Goal: Task Accomplishment & Management: Manage account settings

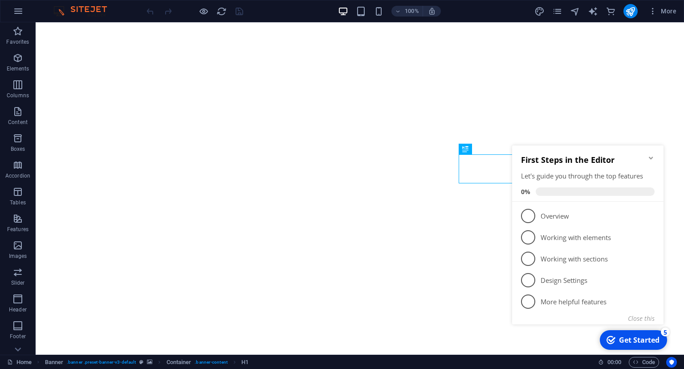
click at [654, 161] on icon "Minimize checklist" at bounding box center [651, 157] width 7 height 7
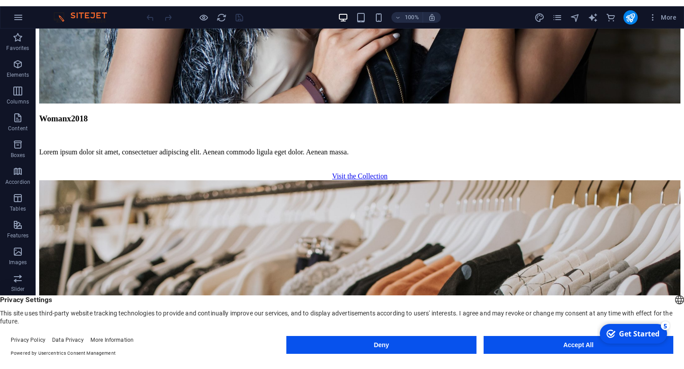
scroll to position [1470, 0]
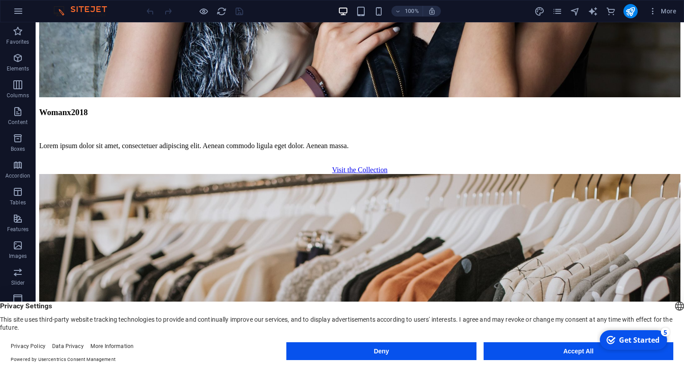
click at [354, 345] on button "Deny" at bounding box center [382, 351] width 190 height 18
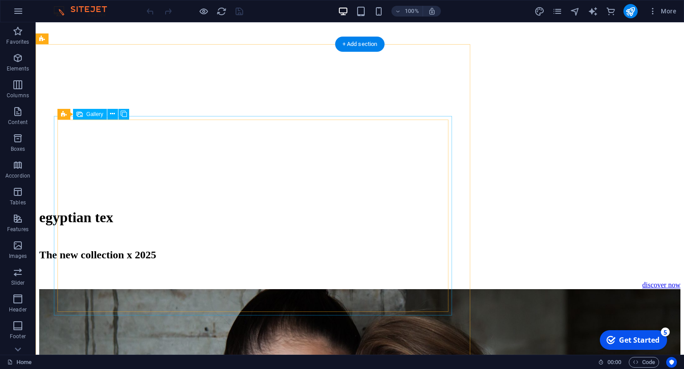
scroll to position [894, 0]
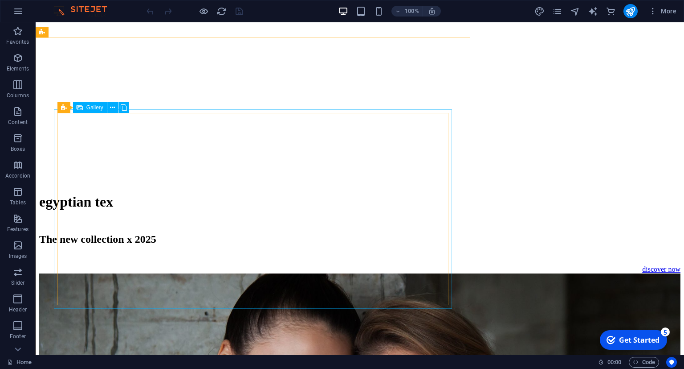
click at [90, 104] on div "Gallery" at bounding box center [90, 107] width 34 height 11
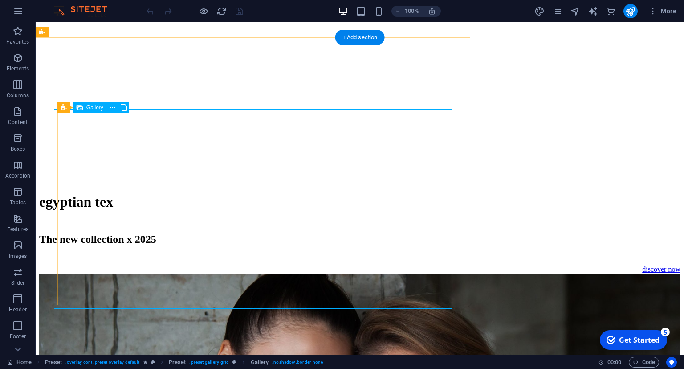
click at [114, 107] on icon at bounding box center [112, 107] width 5 height 9
click at [90, 107] on span "Gallery" at bounding box center [94, 107] width 17 height 5
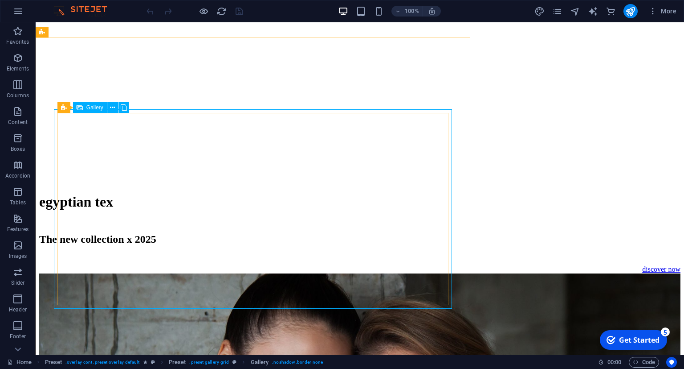
select select "4"
select select "px"
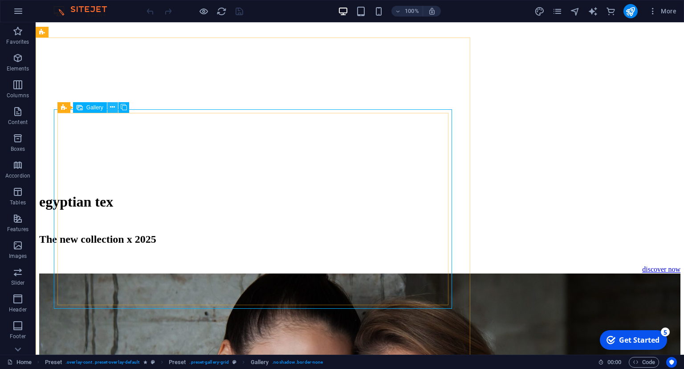
click at [113, 105] on icon at bounding box center [112, 106] width 5 height 9
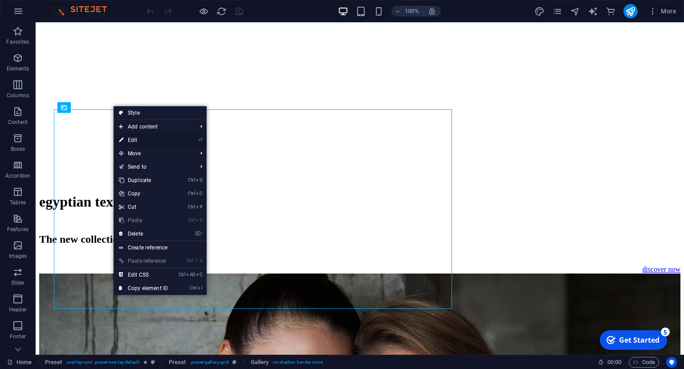
click at [135, 139] on link "⏎ Edit" at bounding box center [144, 139] width 60 height 13
select select "4"
select select "px"
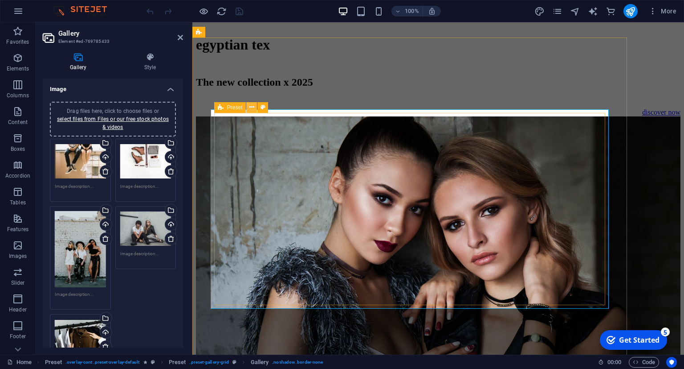
click at [253, 106] on icon at bounding box center [252, 106] width 5 height 9
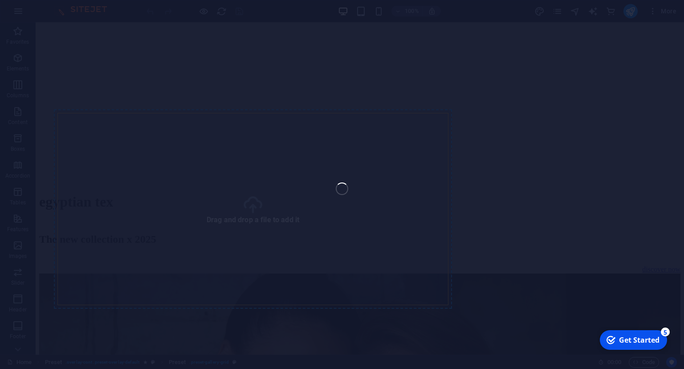
select select "4"
select select "px"
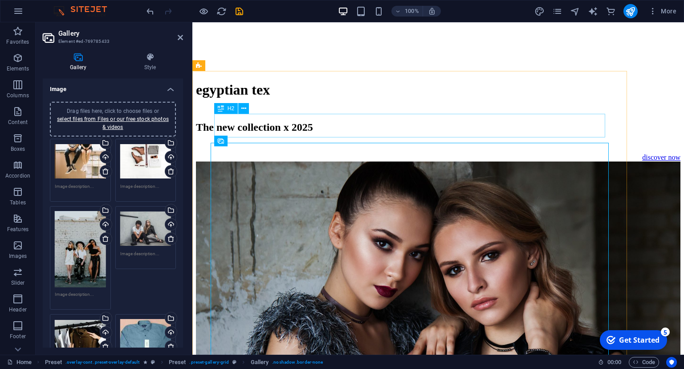
scroll to position [847, 0]
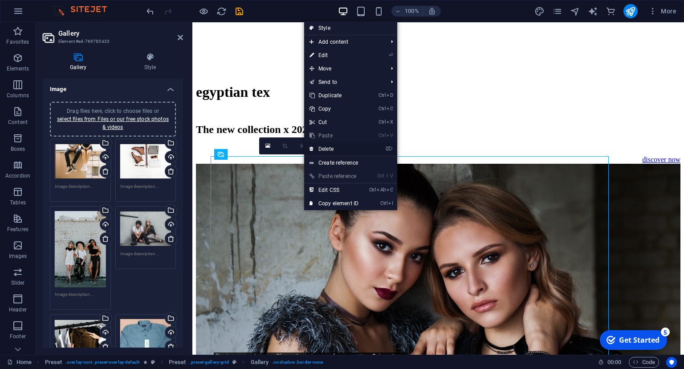
click at [325, 151] on link "⌦ Delete" at bounding box center [334, 148] width 60 height 13
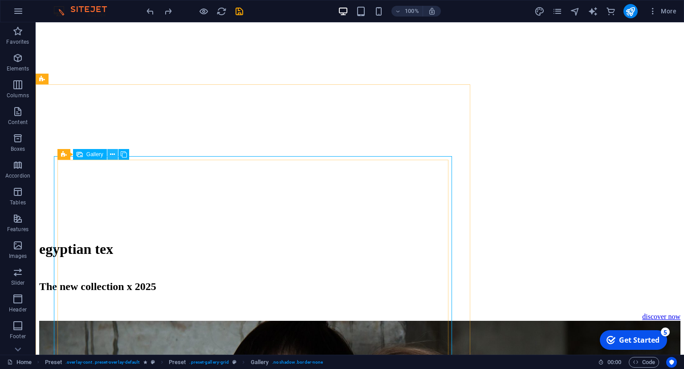
click at [113, 151] on icon at bounding box center [112, 154] width 5 height 9
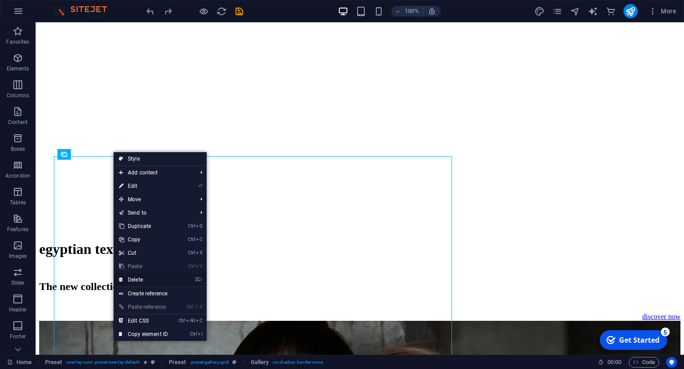
click at [155, 282] on link "⌦ Delete" at bounding box center [144, 279] width 60 height 13
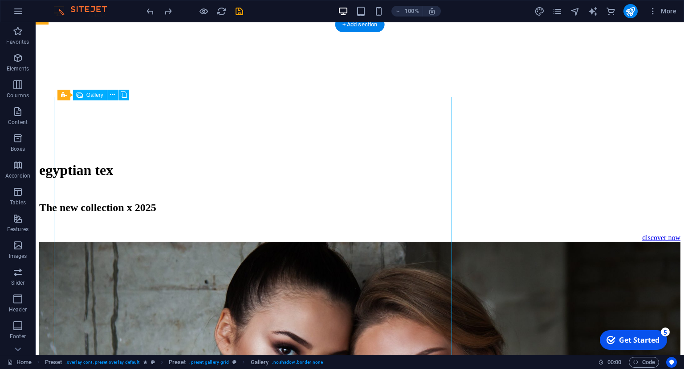
scroll to position [941, 0]
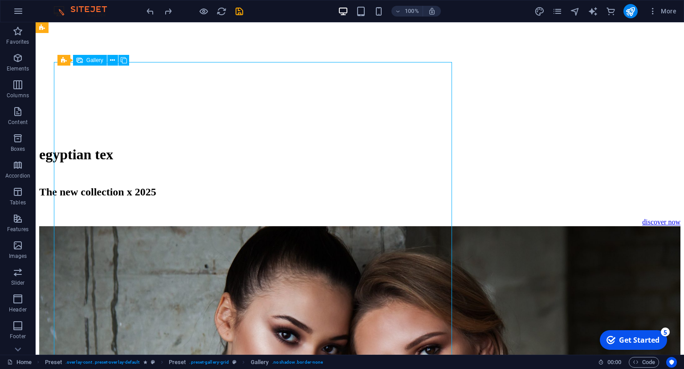
click at [97, 61] on span "Gallery" at bounding box center [94, 59] width 17 height 5
click at [81, 61] on icon at bounding box center [80, 60] width 6 height 11
click at [112, 58] on icon at bounding box center [112, 60] width 5 height 9
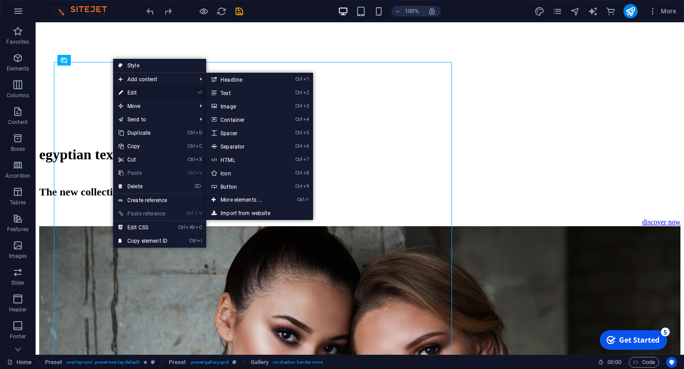
click at [125, 86] on link "⏎ Edit" at bounding box center [143, 92] width 60 height 13
select select "4"
select select "px"
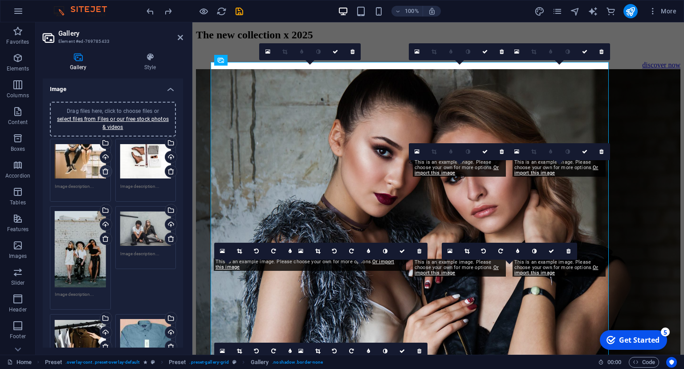
click at [106, 170] on icon at bounding box center [105, 171] width 7 height 7
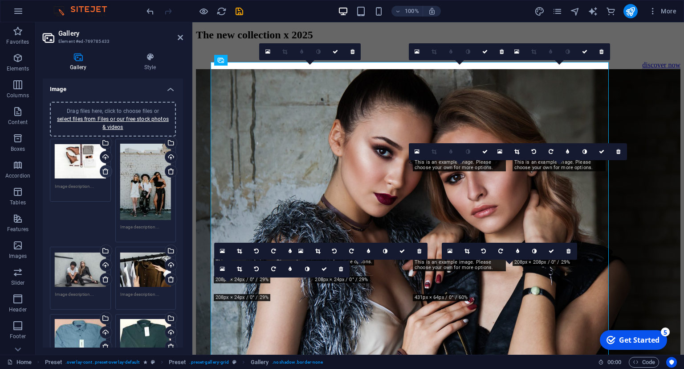
click at [106, 171] on icon at bounding box center [105, 171] width 7 height 7
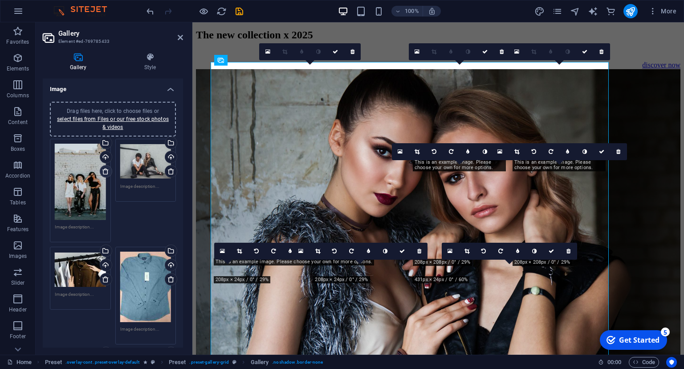
click at [106, 171] on icon at bounding box center [105, 171] width 7 height 7
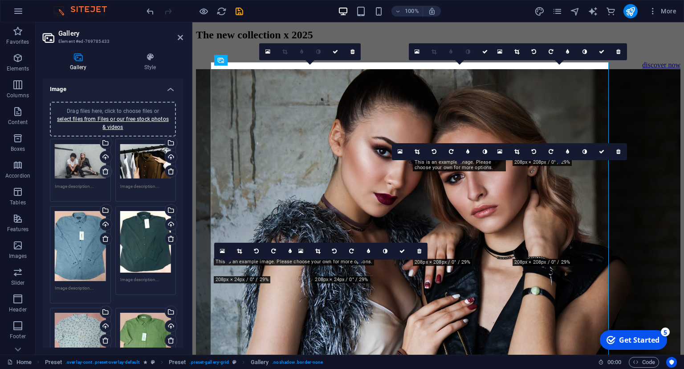
click at [106, 171] on icon at bounding box center [105, 171] width 7 height 7
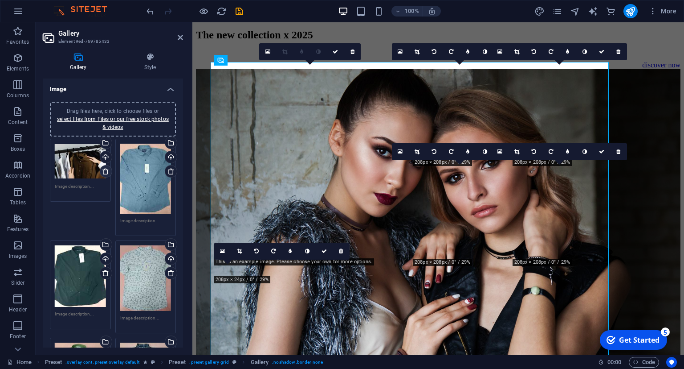
click at [106, 171] on icon at bounding box center [105, 171] width 7 height 7
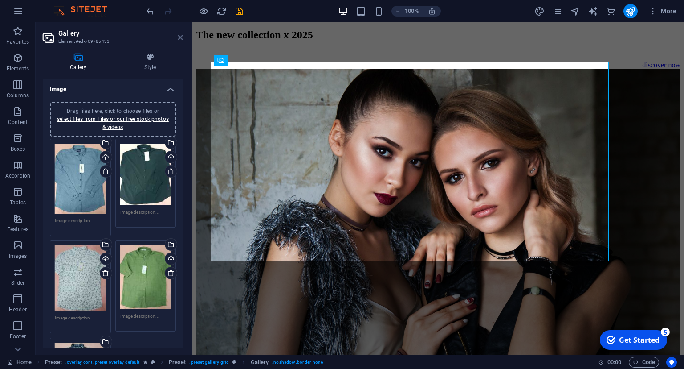
click at [179, 36] on icon at bounding box center [180, 37] width 5 height 7
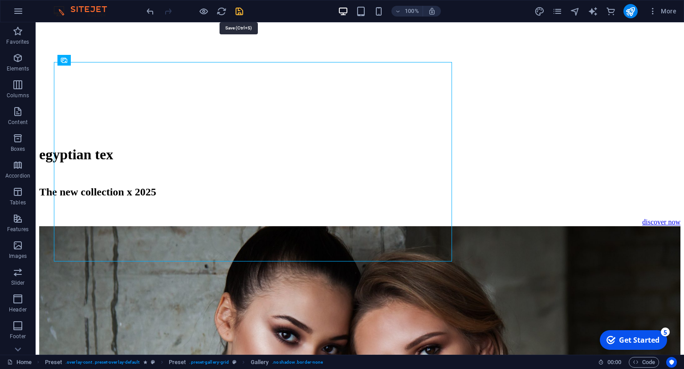
click at [243, 11] on icon "save" at bounding box center [239, 11] width 10 height 10
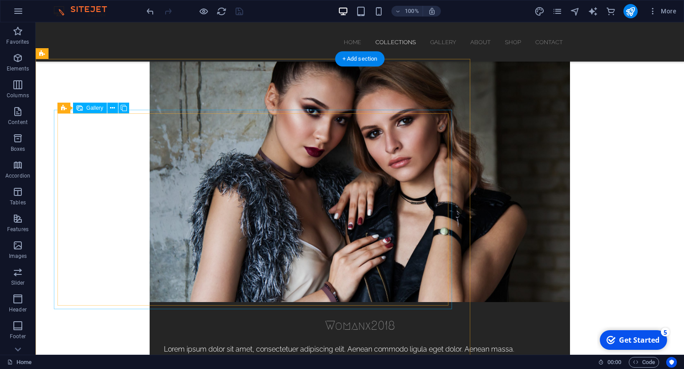
scroll to position [565, 0]
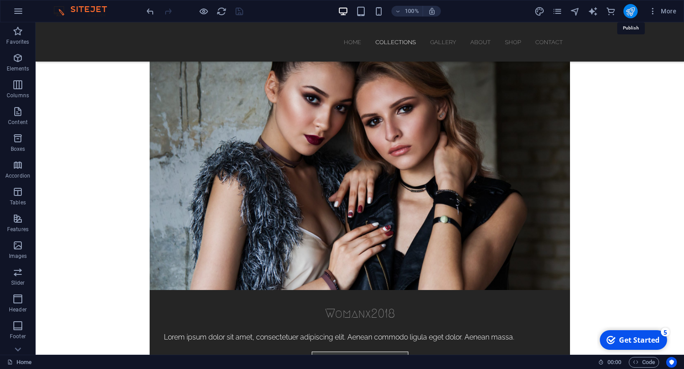
click at [635, 10] on icon "publish" at bounding box center [631, 11] width 10 height 10
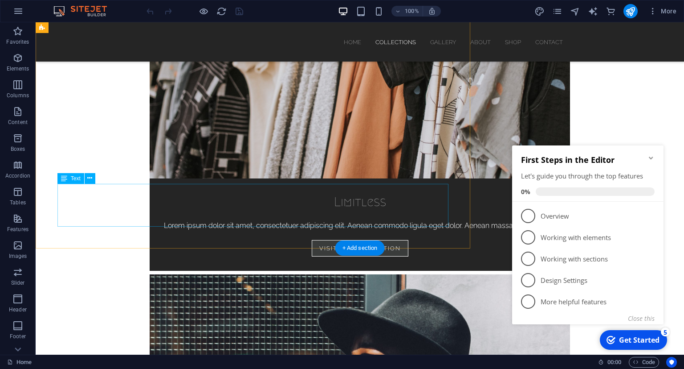
scroll to position [706, 0]
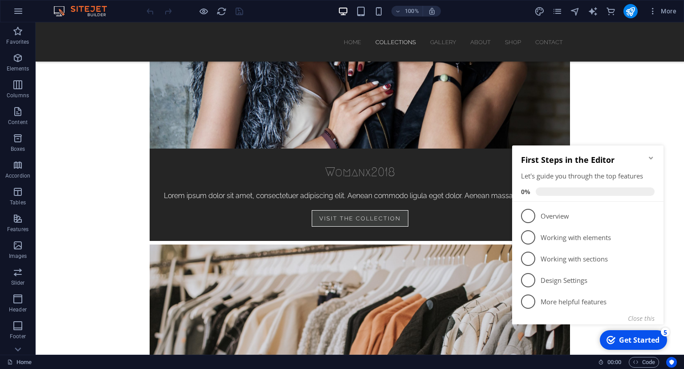
click at [648, 159] on icon "Minimize checklist" at bounding box center [651, 157] width 7 height 7
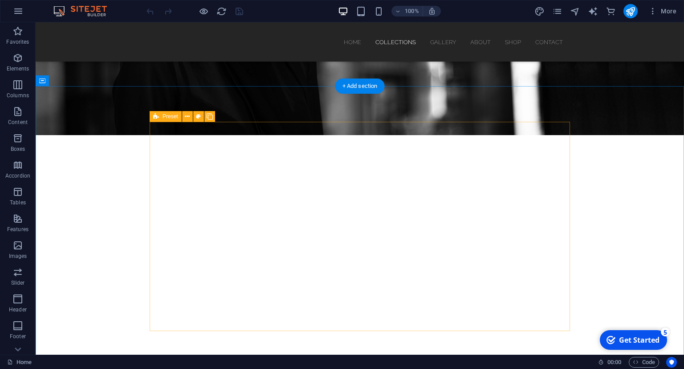
scroll to position [282, 0]
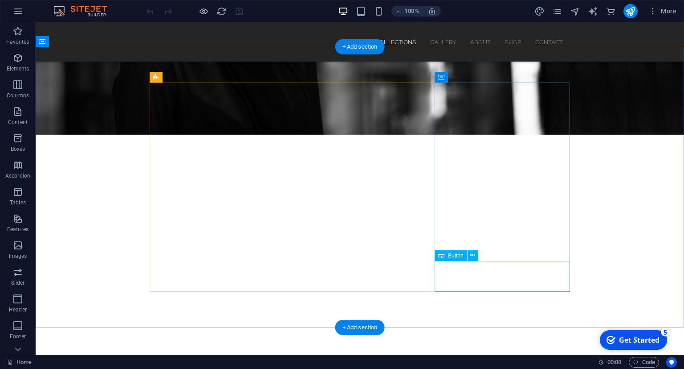
scroll to position [235, 0]
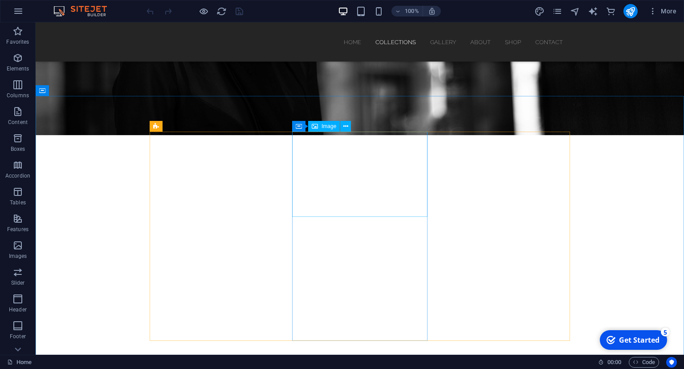
click at [325, 127] on span "Image" at bounding box center [329, 125] width 15 height 5
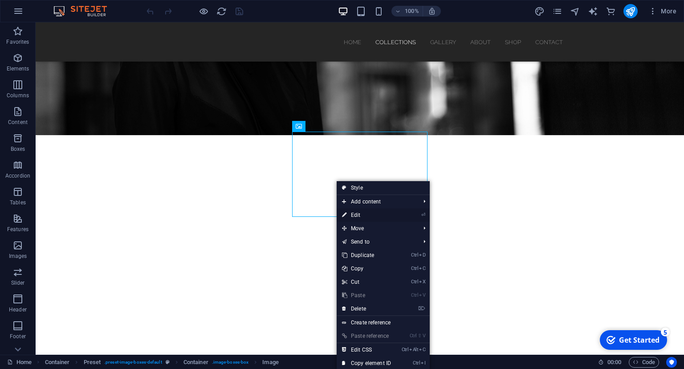
click at [346, 215] on icon at bounding box center [344, 214] width 4 height 13
select select "%"
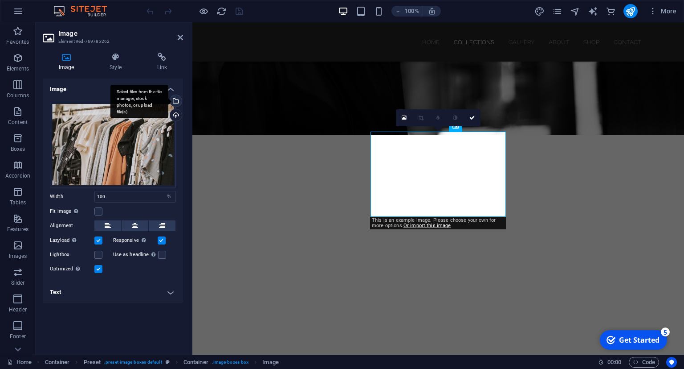
click at [178, 101] on div "Select files from the file manager, stock photos, or upload file(s)" at bounding box center [174, 101] width 13 height 13
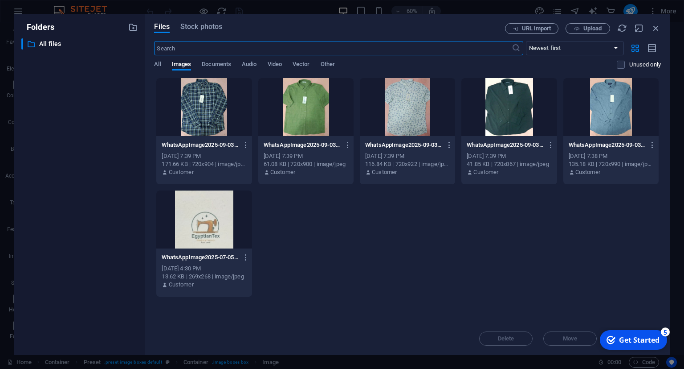
click at [623, 117] on div at bounding box center [611, 107] width 95 height 58
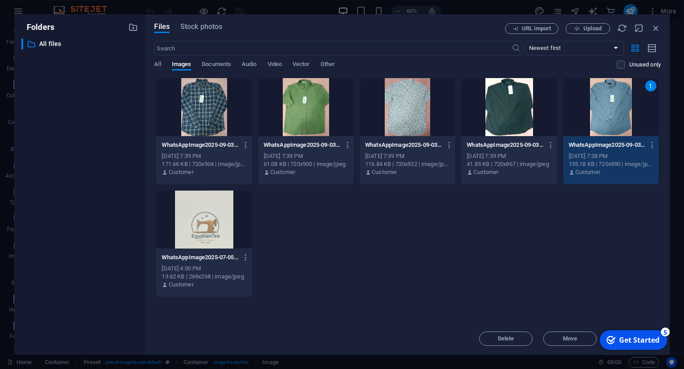
click at [616, 339] on div "checkmark Get Started 5" at bounding box center [633, 340] width 53 height 10
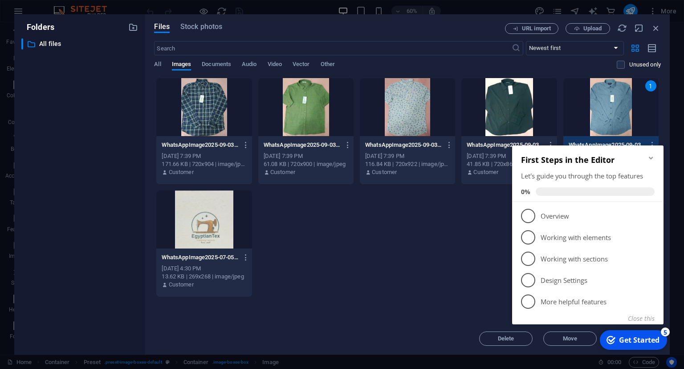
click at [654, 156] on icon "Minimize checklist" at bounding box center [651, 157] width 7 height 7
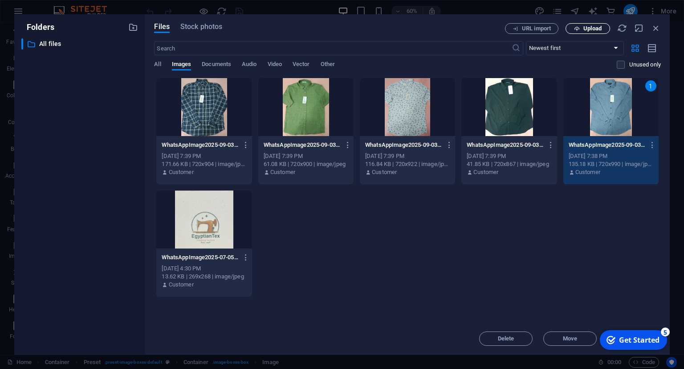
click at [598, 28] on span "Upload" at bounding box center [593, 28] width 18 height 5
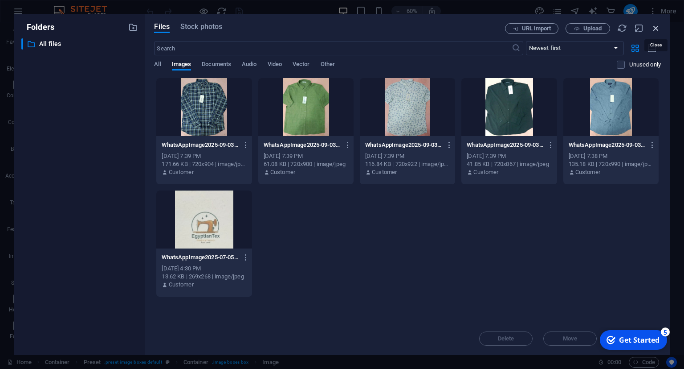
click at [657, 29] on icon "button" at bounding box center [657, 28] width 10 height 10
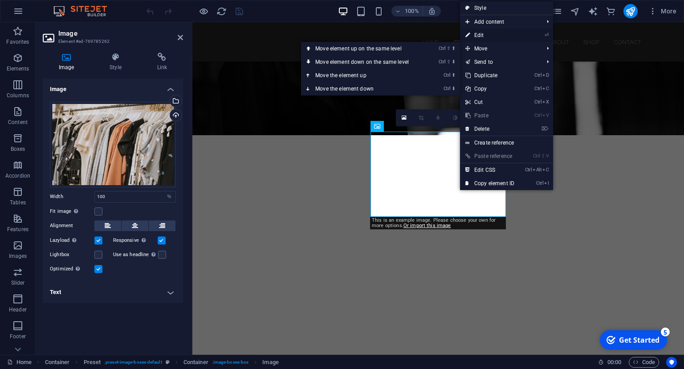
click at [487, 38] on link "⏎ Edit" at bounding box center [490, 35] width 60 height 13
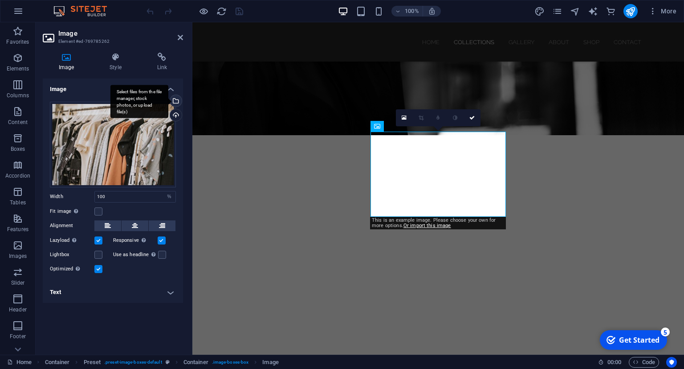
click at [176, 102] on div "Select files from the file manager, stock photos, or upload file(s)" at bounding box center [174, 101] width 13 height 13
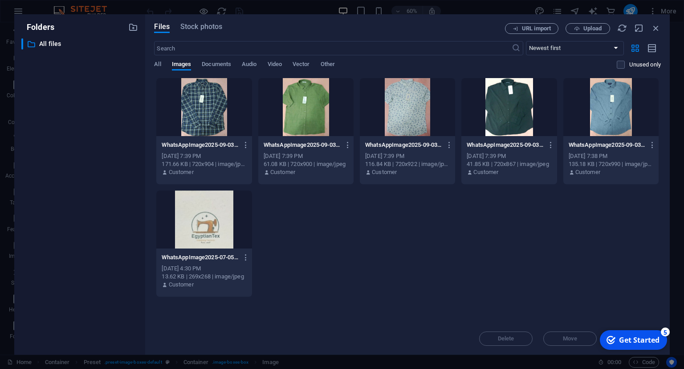
click at [611, 110] on div at bounding box center [611, 107] width 95 height 58
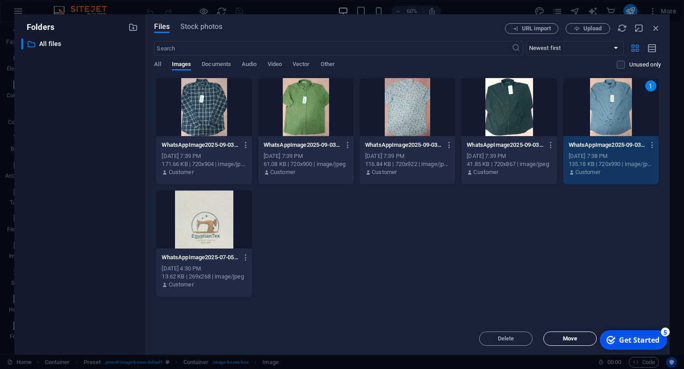
click at [575, 337] on span "Move" at bounding box center [570, 338] width 14 height 5
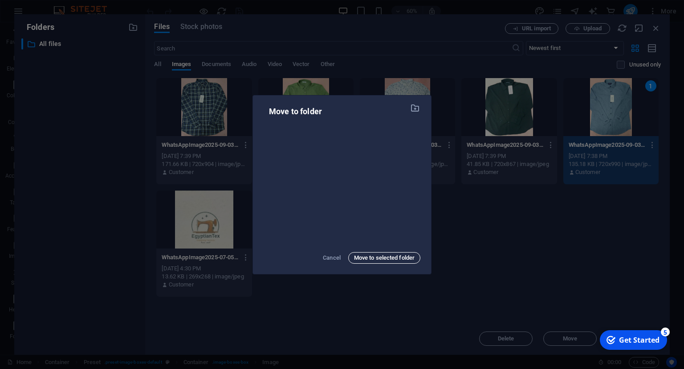
click at [381, 258] on span "Move to selected folder" at bounding box center [384, 257] width 61 height 11
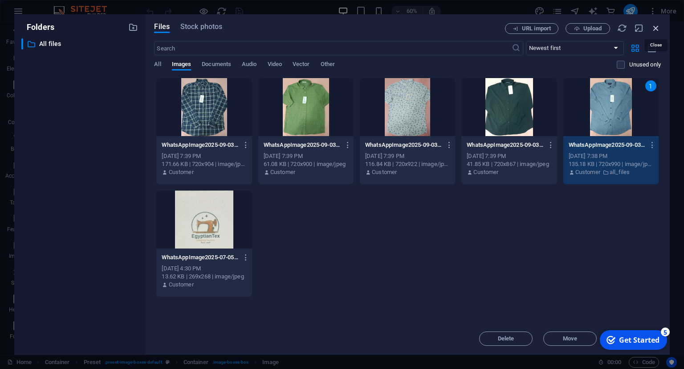
click at [657, 25] on icon "button" at bounding box center [657, 28] width 10 height 10
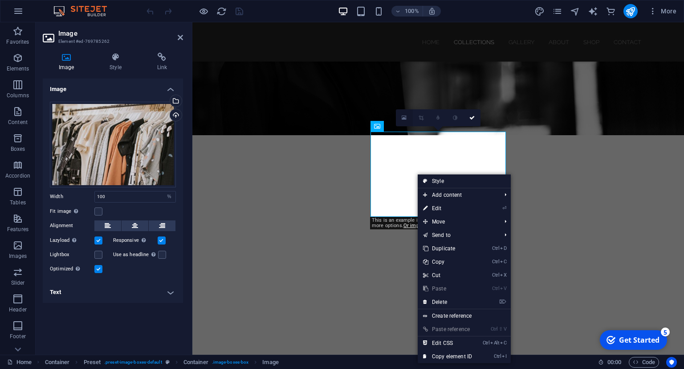
click at [405, 119] on icon at bounding box center [404, 118] width 5 height 6
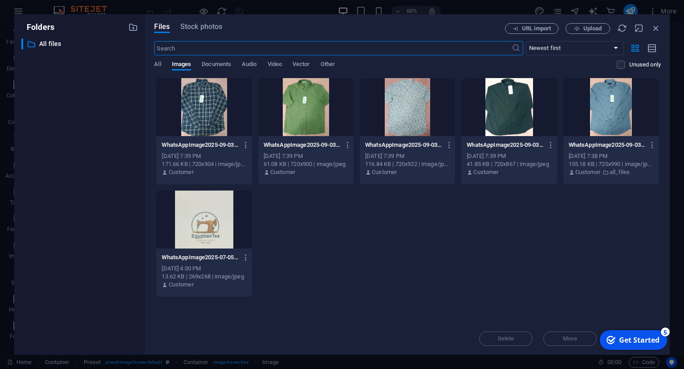
click at [611, 112] on div at bounding box center [611, 107] width 95 height 58
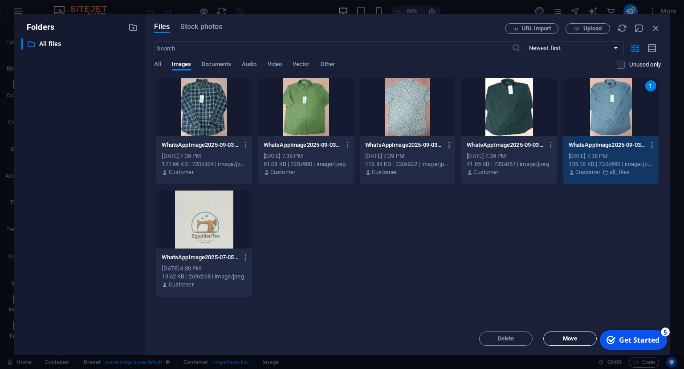
click at [559, 337] on span "Move" at bounding box center [570, 338] width 45 height 5
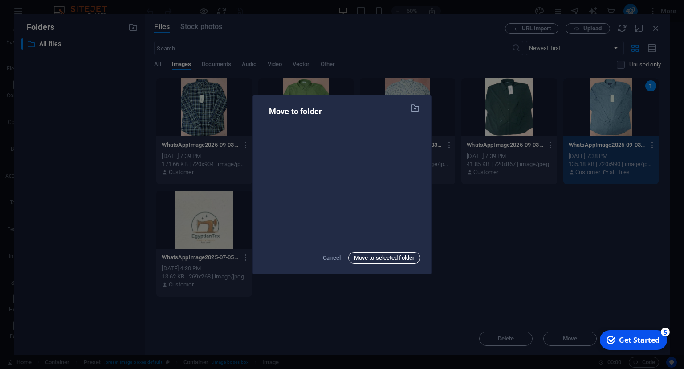
click at [379, 256] on span "Move to selected folder" at bounding box center [384, 257] width 61 height 11
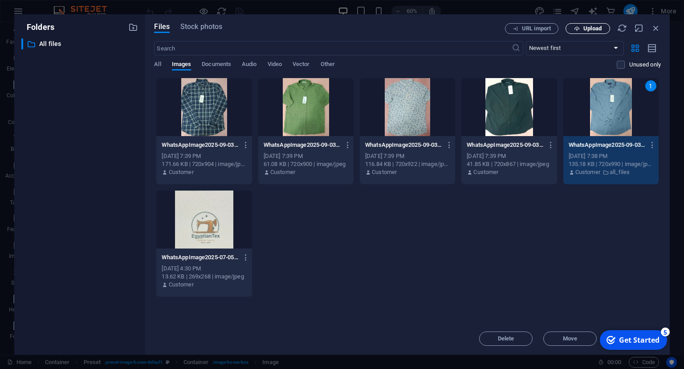
click at [577, 27] on icon "button" at bounding box center [577, 29] width 6 height 6
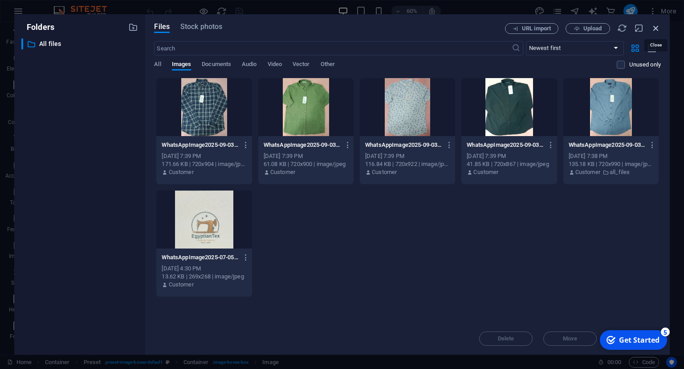
click at [655, 30] on icon "button" at bounding box center [657, 28] width 10 height 10
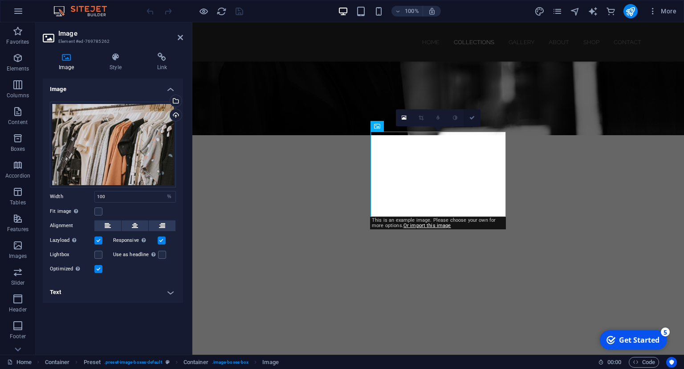
click at [472, 117] on icon at bounding box center [472, 117] width 5 height 5
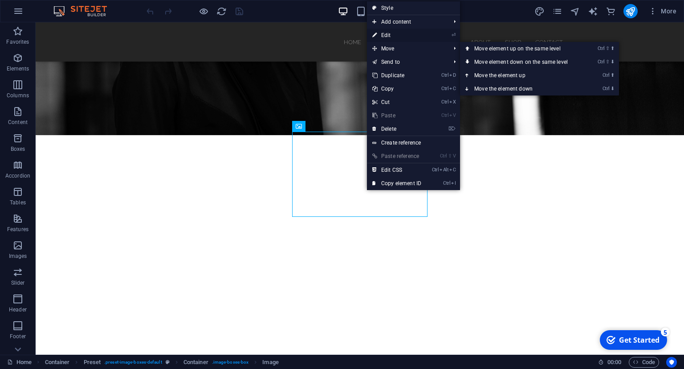
click at [402, 37] on link "⏎ Edit" at bounding box center [397, 35] width 60 height 13
select select "%"
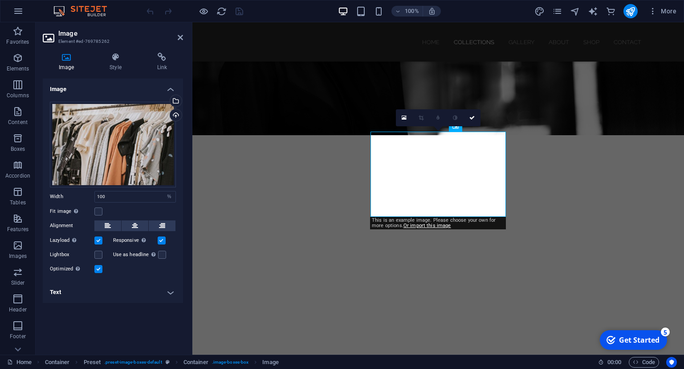
click at [170, 291] on h4 "Text" at bounding box center [113, 291] width 140 height 21
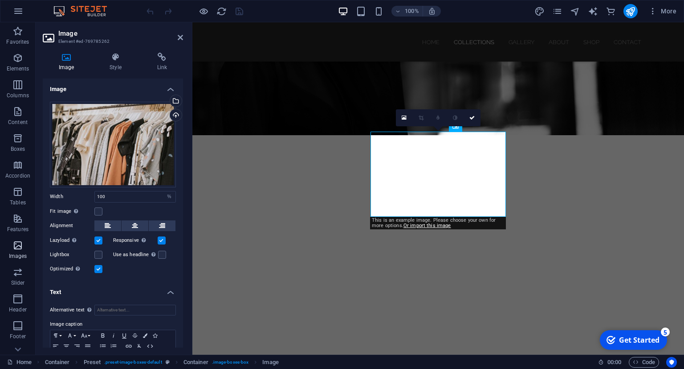
click at [18, 247] on icon "button" at bounding box center [17, 245] width 11 height 11
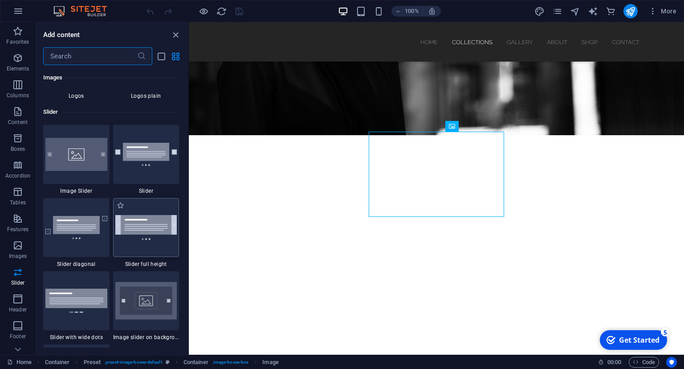
scroll to position [5006, 0]
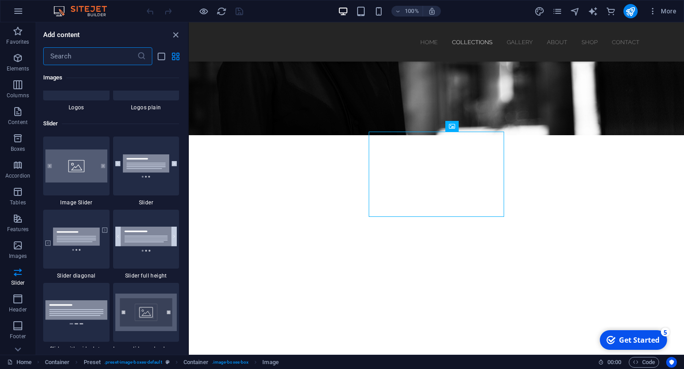
click at [143, 178] on div at bounding box center [146, 165] width 66 height 59
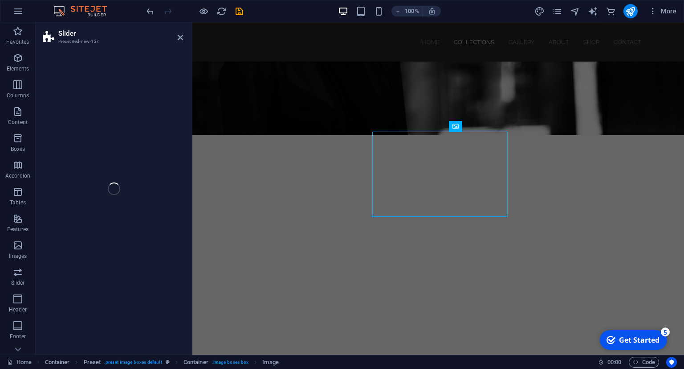
scroll to position [492, 0]
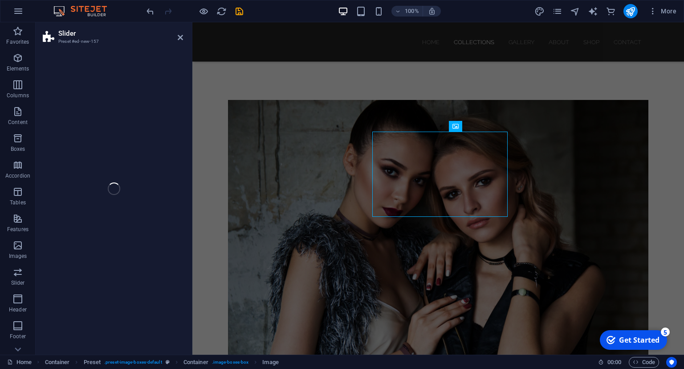
select select "rem"
select select "px"
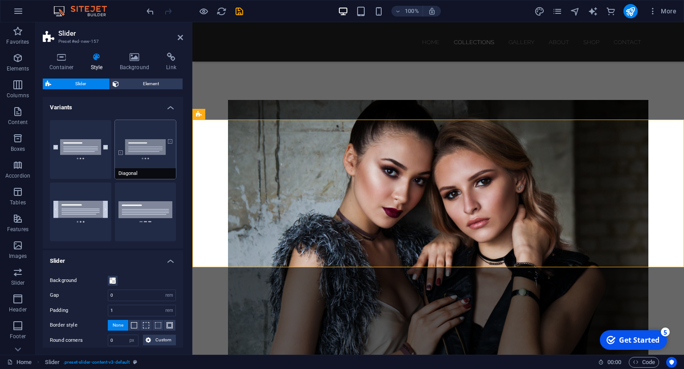
click at [148, 141] on button "Diagonal" at bounding box center [145, 149] width 61 height 59
type input "10"
click at [274, 151] on icon at bounding box center [273, 149] width 5 height 9
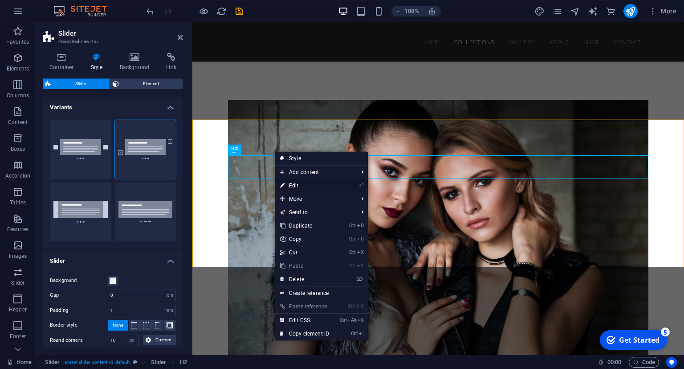
click at [295, 184] on link "⏎ Edit" at bounding box center [305, 185] width 60 height 13
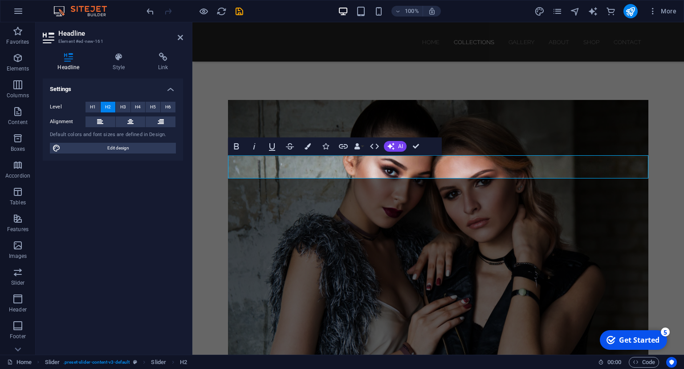
click at [183, 33] on aside "Headline Element #ed-new-161 Headline Style Link Settings Level H1 H2 H3 H4 H5 …" at bounding box center [114, 188] width 157 height 332
click at [180, 37] on icon at bounding box center [180, 37] width 5 height 7
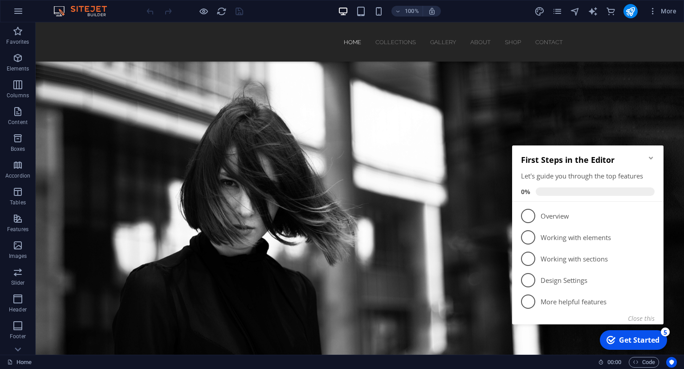
drag, startPoint x: 652, startPoint y: 161, endPoint x: 652, endPoint y: 156, distance: 4.5
click at [651, 160] on div "First Steps in the Editor Let's guide you through the top features 0%" at bounding box center [588, 173] width 152 height 56
click at [652, 156] on icon "Minimize checklist" at bounding box center [651, 157] width 7 height 7
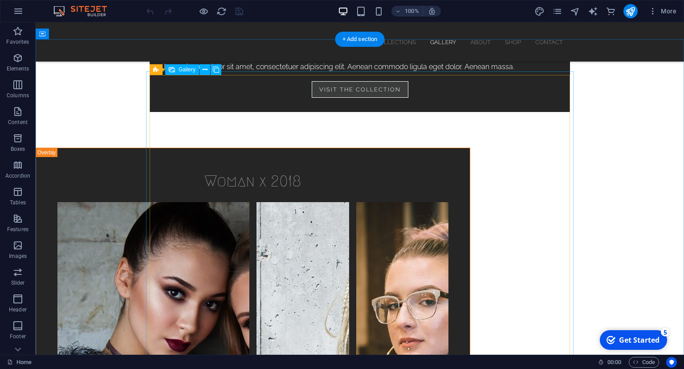
scroll to position [1506, 0]
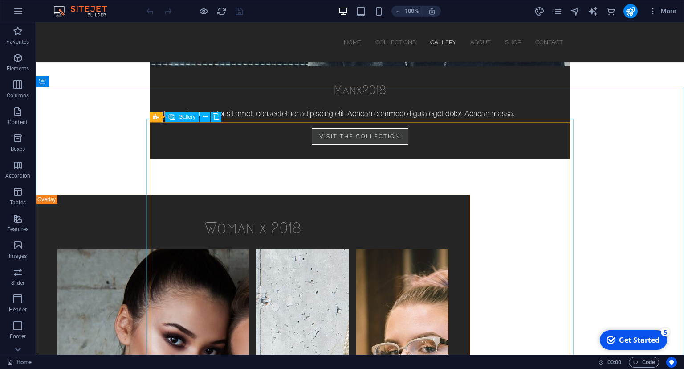
click at [186, 119] on span "Gallery" at bounding box center [187, 116] width 17 height 5
click at [206, 116] on icon at bounding box center [205, 116] width 5 height 9
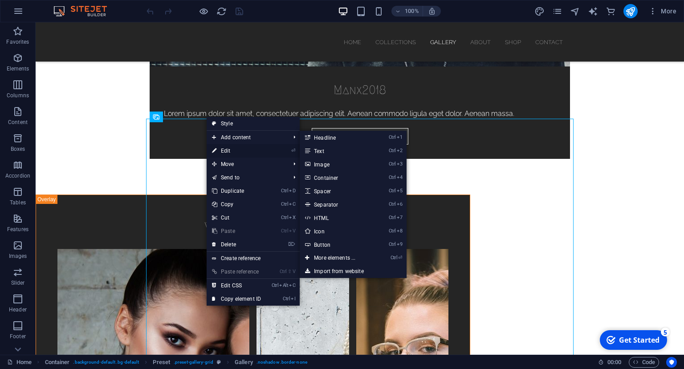
click at [224, 147] on link "⏎ Edit" at bounding box center [237, 150] width 60 height 13
select select "4"
select select "px"
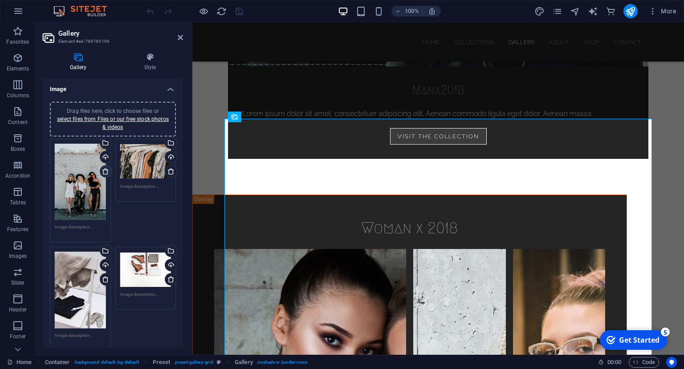
click at [105, 171] on icon at bounding box center [105, 171] width 7 height 7
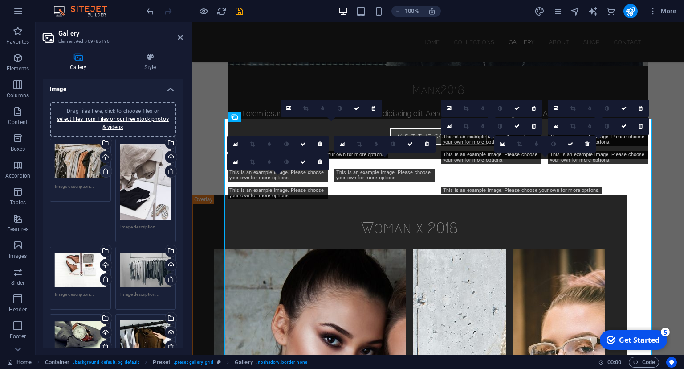
click at [105, 171] on icon at bounding box center [105, 171] width 7 height 7
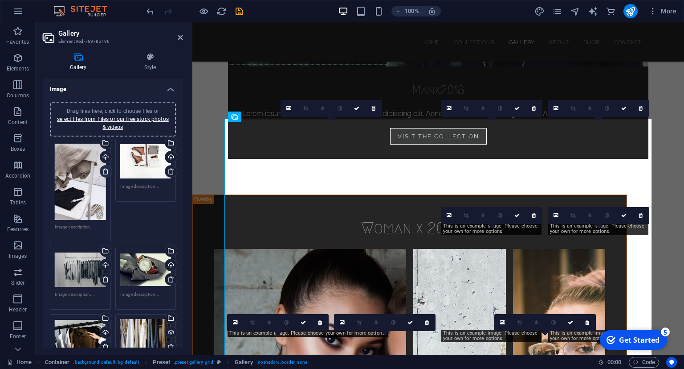
click at [105, 171] on icon at bounding box center [105, 171] width 7 height 7
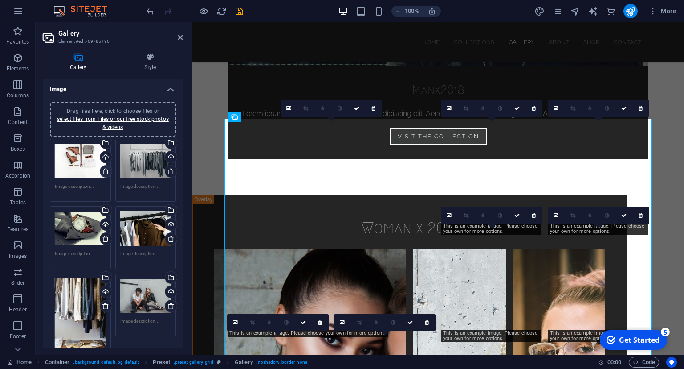
click at [105, 170] on icon at bounding box center [105, 171] width 7 height 7
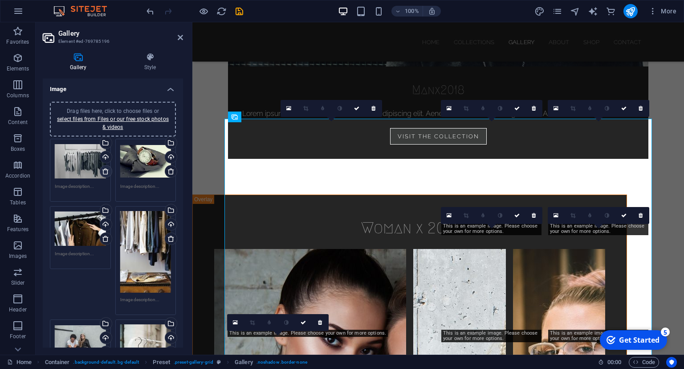
click at [105, 170] on icon at bounding box center [105, 171] width 7 height 7
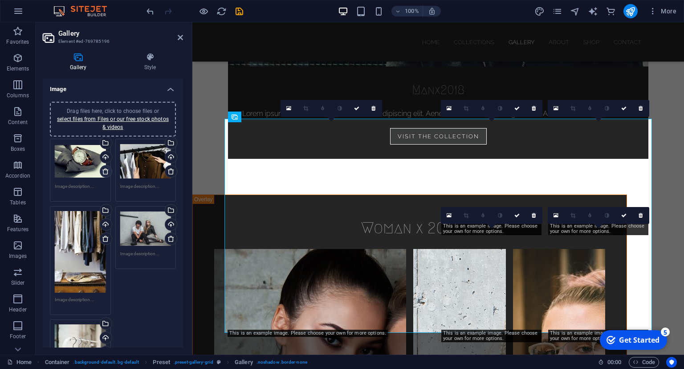
click at [105, 170] on icon at bounding box center [105, 171] width 7 height 7
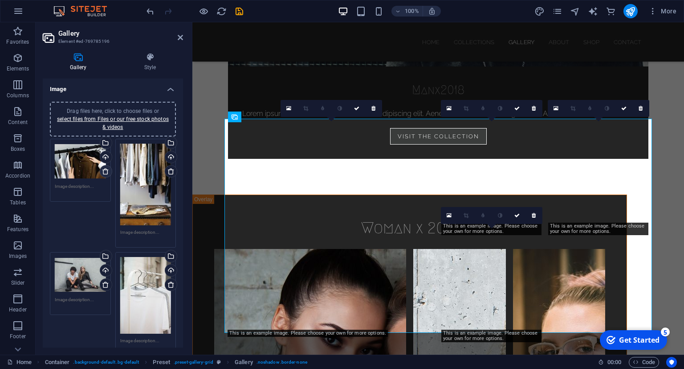
click at [105, 170] on icon at bounding box center [105, 171] width 7 height 7
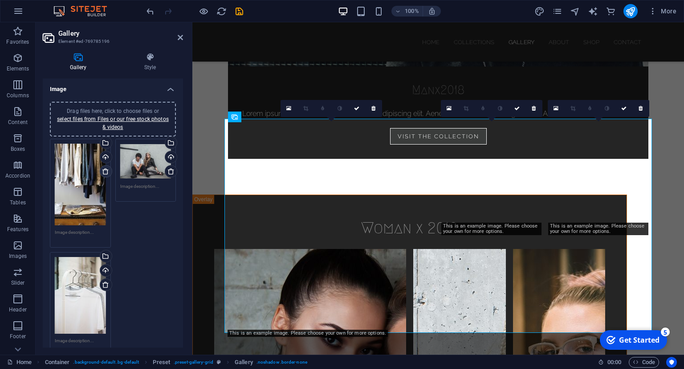
click at [105, 170] on icon at bounding box center [105, 171] width 7 height 7
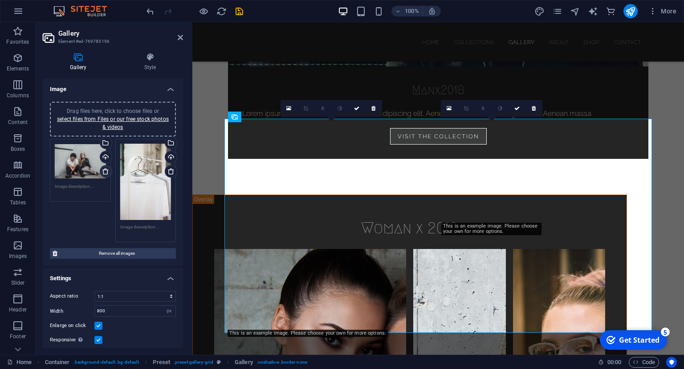
click at [105, 170] on icon at bounding box center [105, 171] width 7 height 7
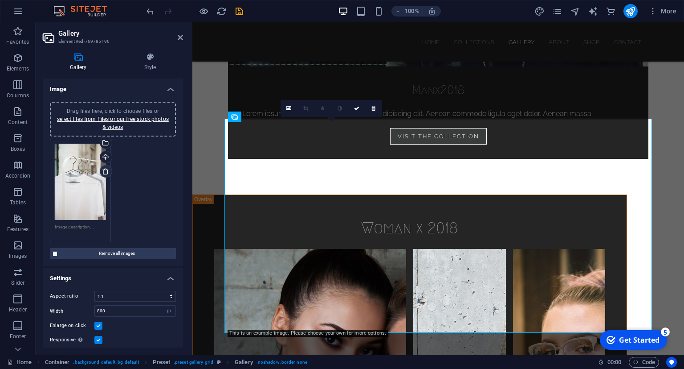
click at [105, 170] on icon at bounding box center [105, 171] width 7 height 7
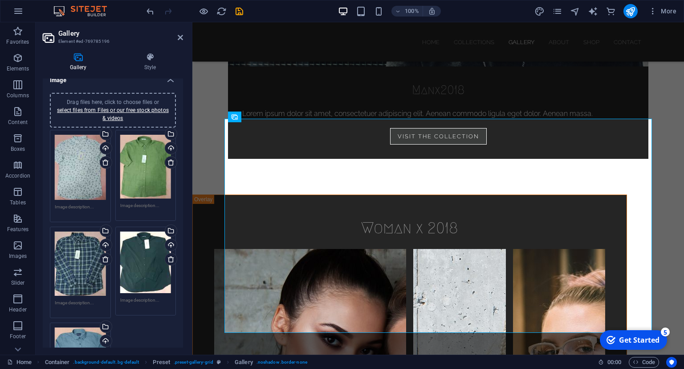
scroll to position [0, 0]
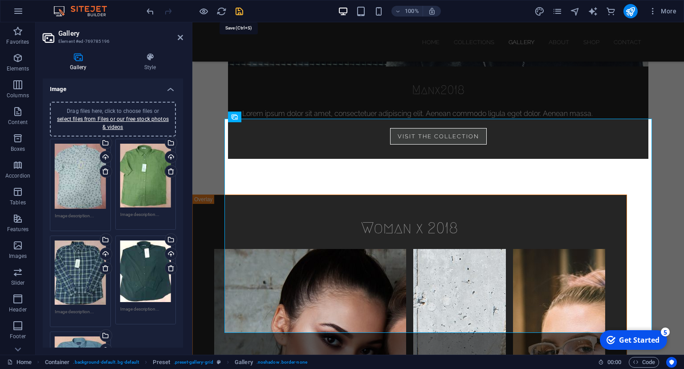
click at [239, 10] on icon "save" at bounding box center [239, 11] width 10 height 10
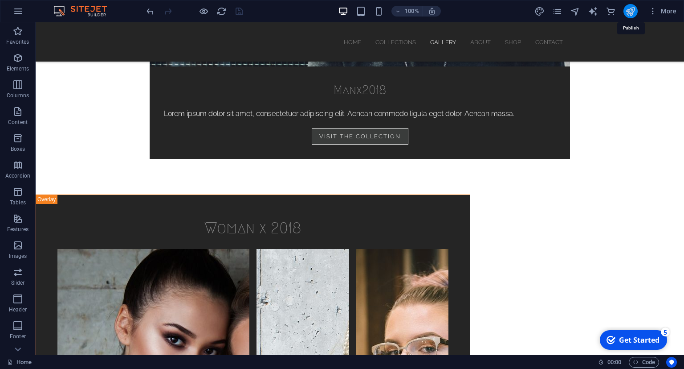
click at [632, 12] on icon "publish" at bounding box center [631, 11] width 10 height 10
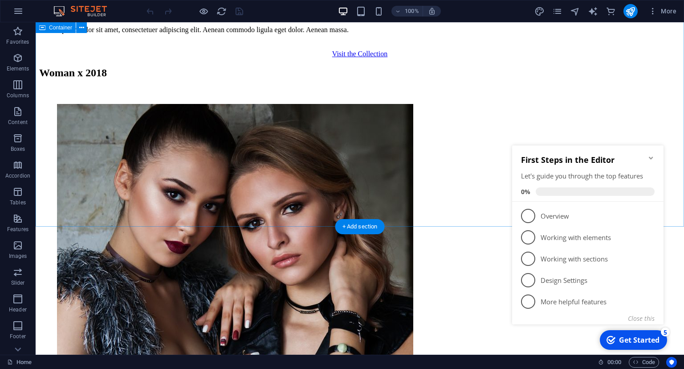
scroll to position [2556, 0]
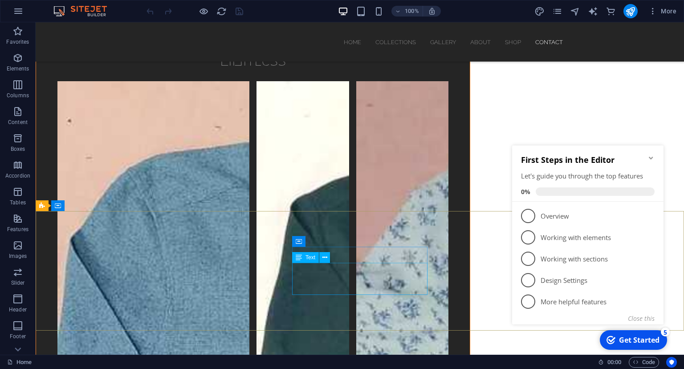
click at [307, 259] on span "Text" at bounding box center [311, 256] width 10 height 5
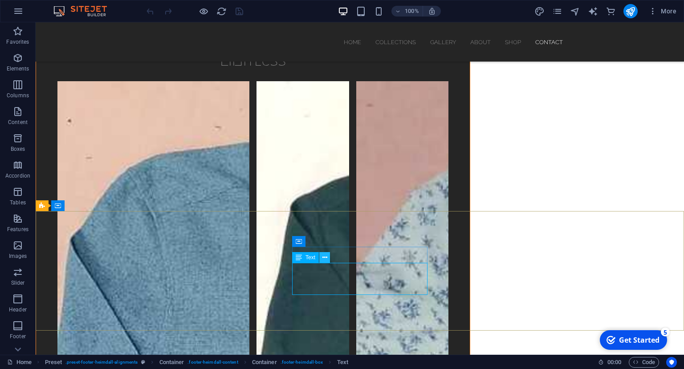
click at [326, 256] on icon at bounding box center [325, 257] width 5 height 9
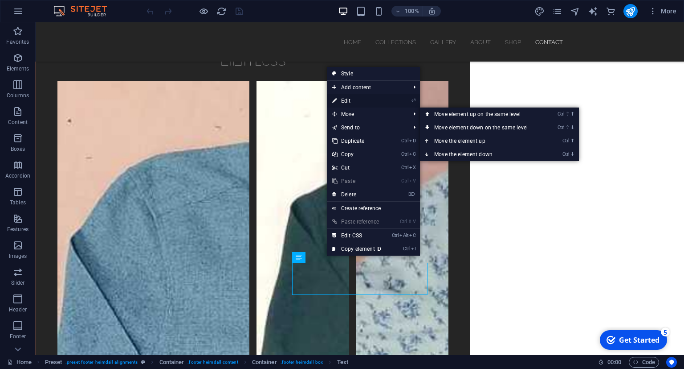
click at [371, 100] on link "⏎ Edit" at bounding box center [357, 100] width 60 height 13
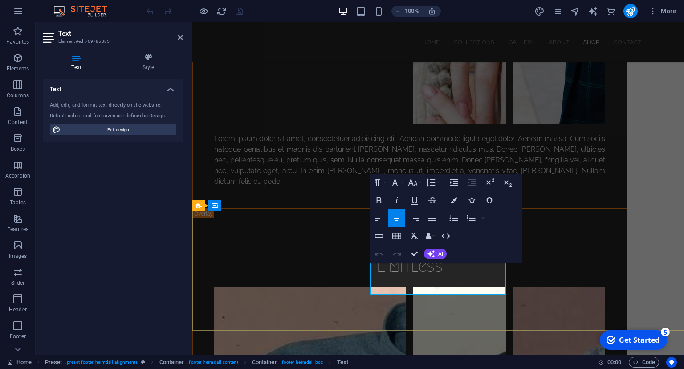
scroll to position [2762, 0]
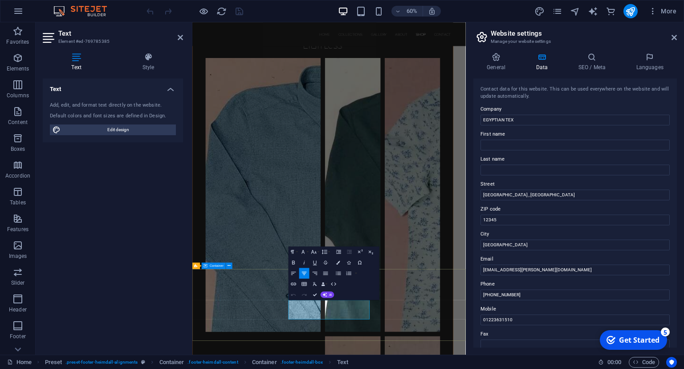
drag, startPoint x: 457, startPoint y: 279, endPoint x: 634, endPoint y: 451, distance: 246.8
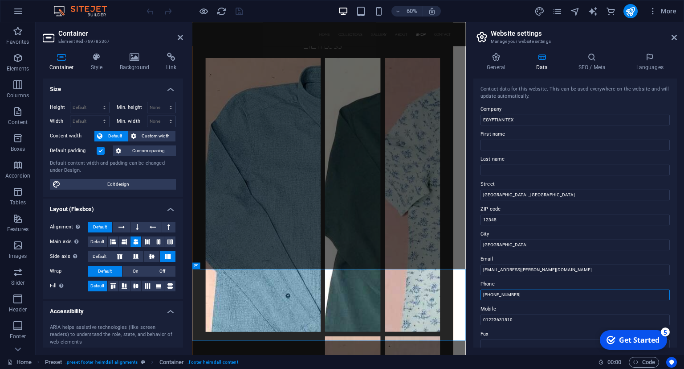
drag, startPoint x: 511, startPoint y: 297, endPoint x: 485, endPoint y: 288, distance: 26.9
click at [480, 295] on div "Contact data for this website. This can be used everywhere on the website and w…" at bounding box center [576, 212] width 204 height 269
drag, startPoint x: 516, startPoint y: 293, endPoint x: 482, endPoint y: 288, distance: 34.7
click at [481, 293] on input "[PHONE_NUMBER]" at bounding box center [575, 294] width 189 height 11
drag, startPoint x: 527, startPoint y: 318, endPoint x: 471, endPoint y: 317, distance: 55.7
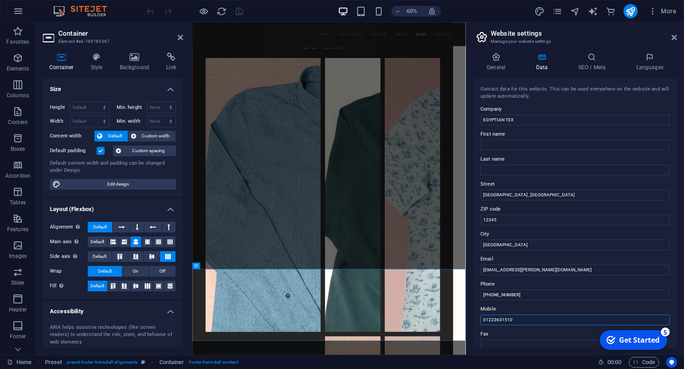
click at [481, 317] on input "01223631510" at bounding box center [575, 319] width 189 height 11
drag, startPoint x: 555, startPoint y: 294, endPoint x: 456, endPoint y: 294, distance: 99.4
click at [481, 294] on input "[PHONE_NUMBER]" at bounding box center [575, 294] width 189 height 11
paste input "0122363151"
type input "01223631510"
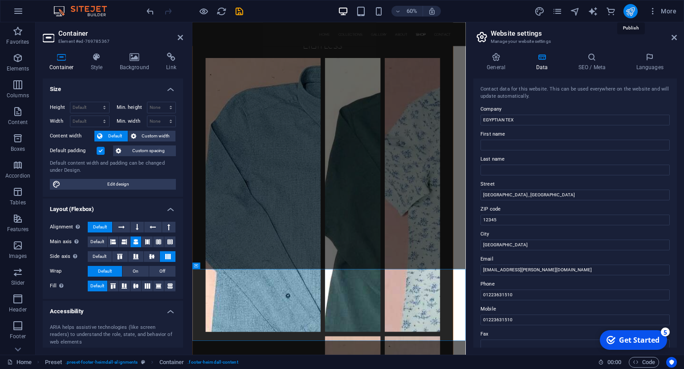
click at [632, 13] on icon "publish" at bounding box center [631, 11] width 10 height 10
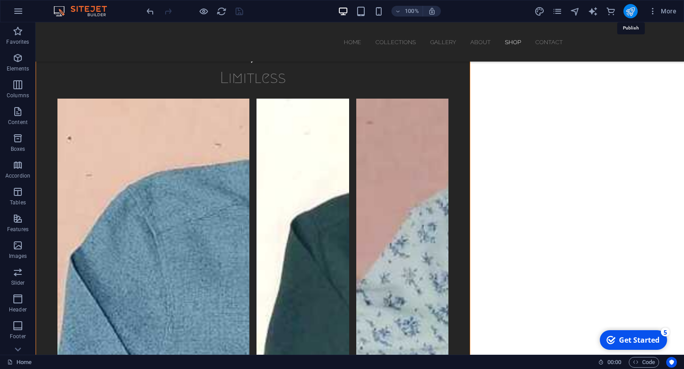
click at [632, 12] on icon "publish" at bounding box center [631, 11] width 10 height 10
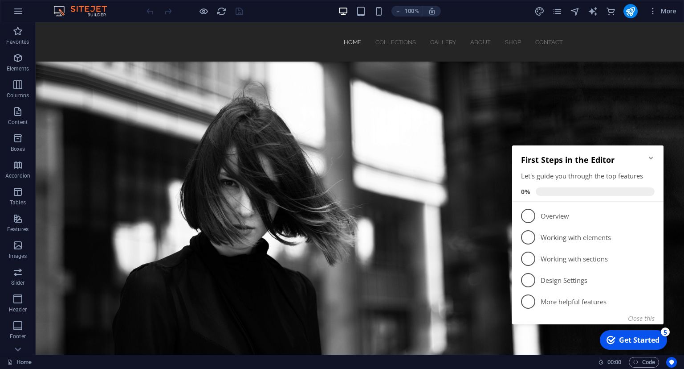
click at [652, 156] on icon "Minimize checklist" at bounding box center [651, 157] width 7 height 7
